Goal: Task Accomplishment & Management: Manage account settings

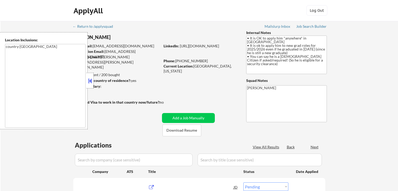
select select ""pending""
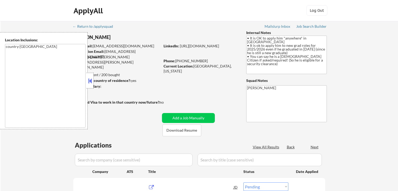
select select ""pending""
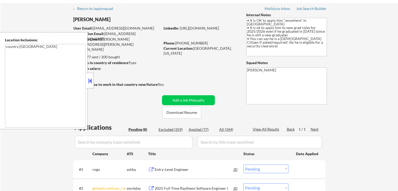
scroll to position [26, 0]
